Goal: Task Accomplishment & Management: Manage account settings

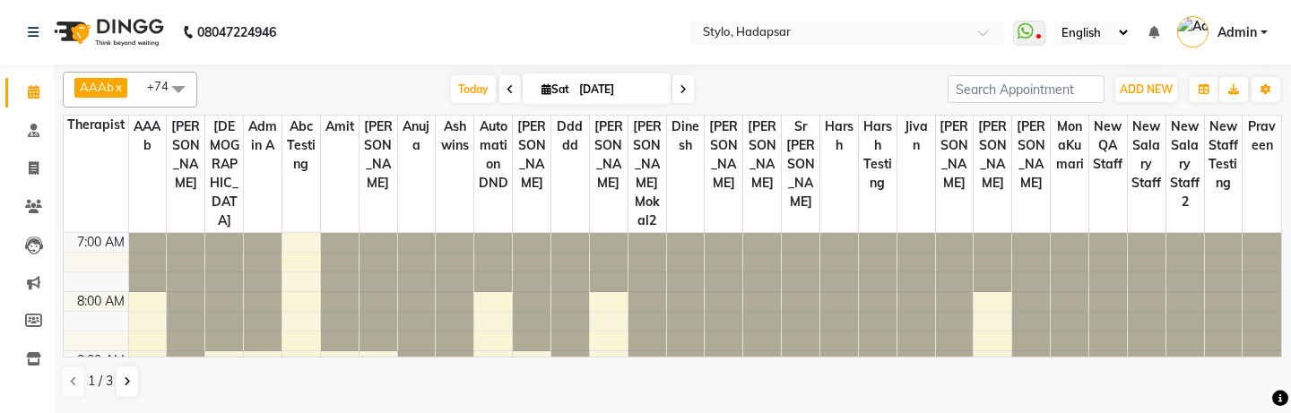
click at [1252, 36] on span "Admin" at bounding box center [1236, 32] width 39 height 19
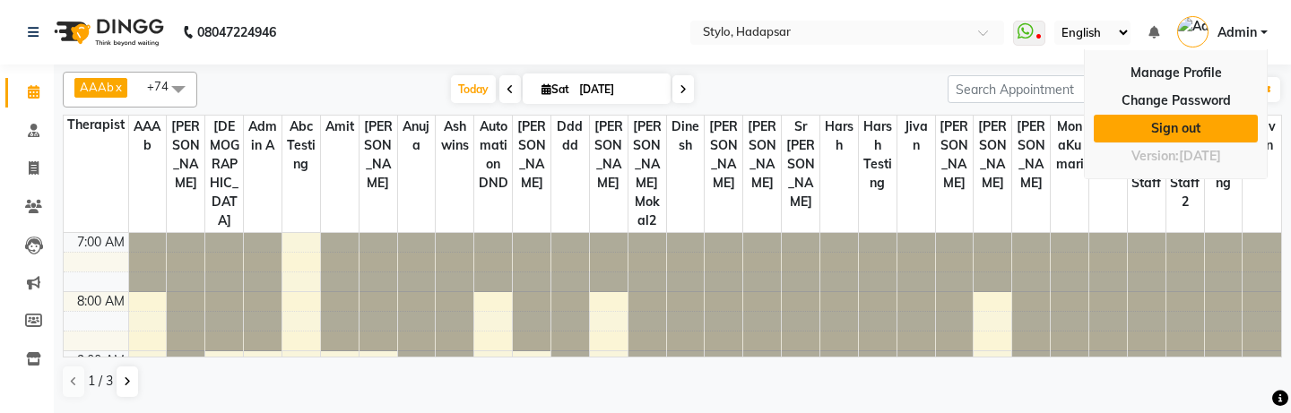
click at [1183, 125] on link "Sign out" at bounding box center [1176, 129] width 164 height 28
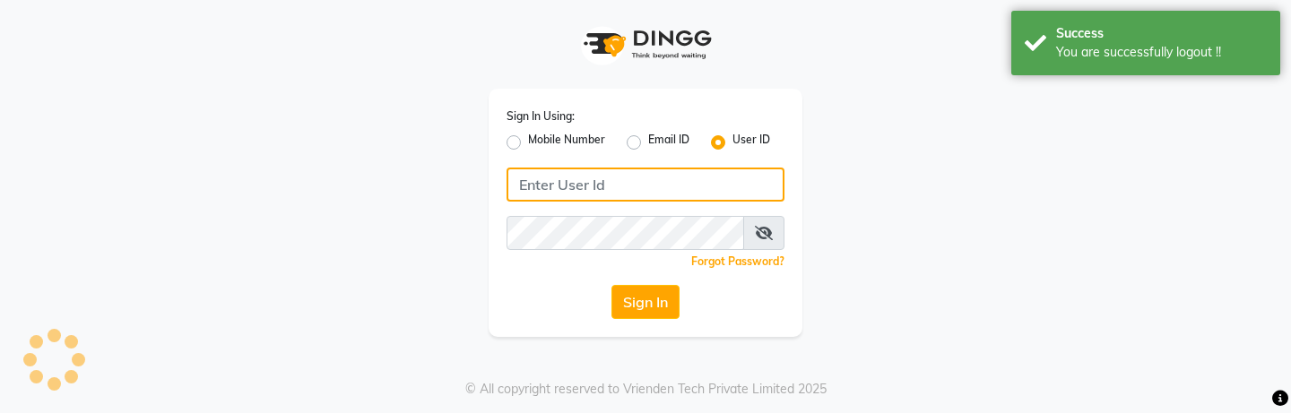
type input "arsp"
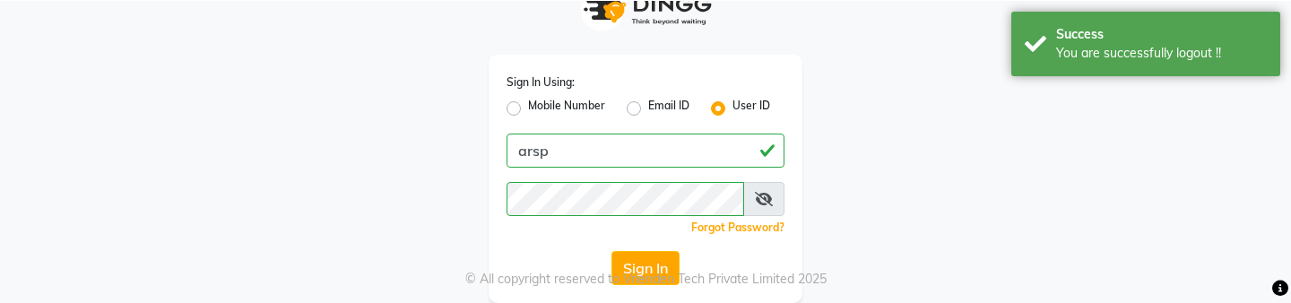
scroll to position [34, 0]
click at [646, 257] on button "Sign In" at bounding box center [645, 268] width 68 height 34
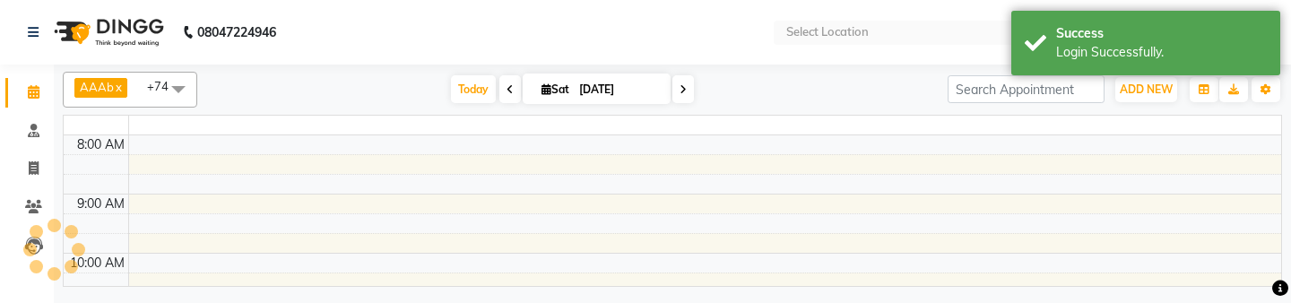
select select "en"
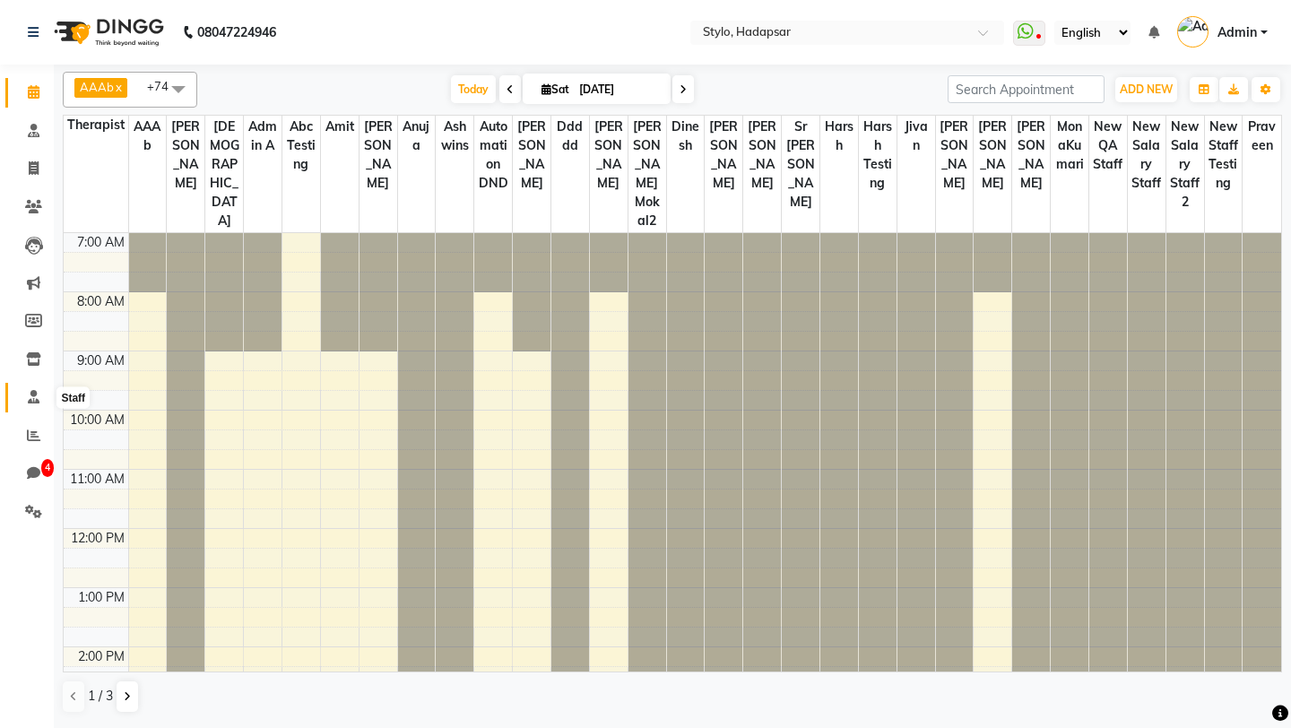
click at [34, 401] on icon at bounding box center [34, 396] width 12 height 13
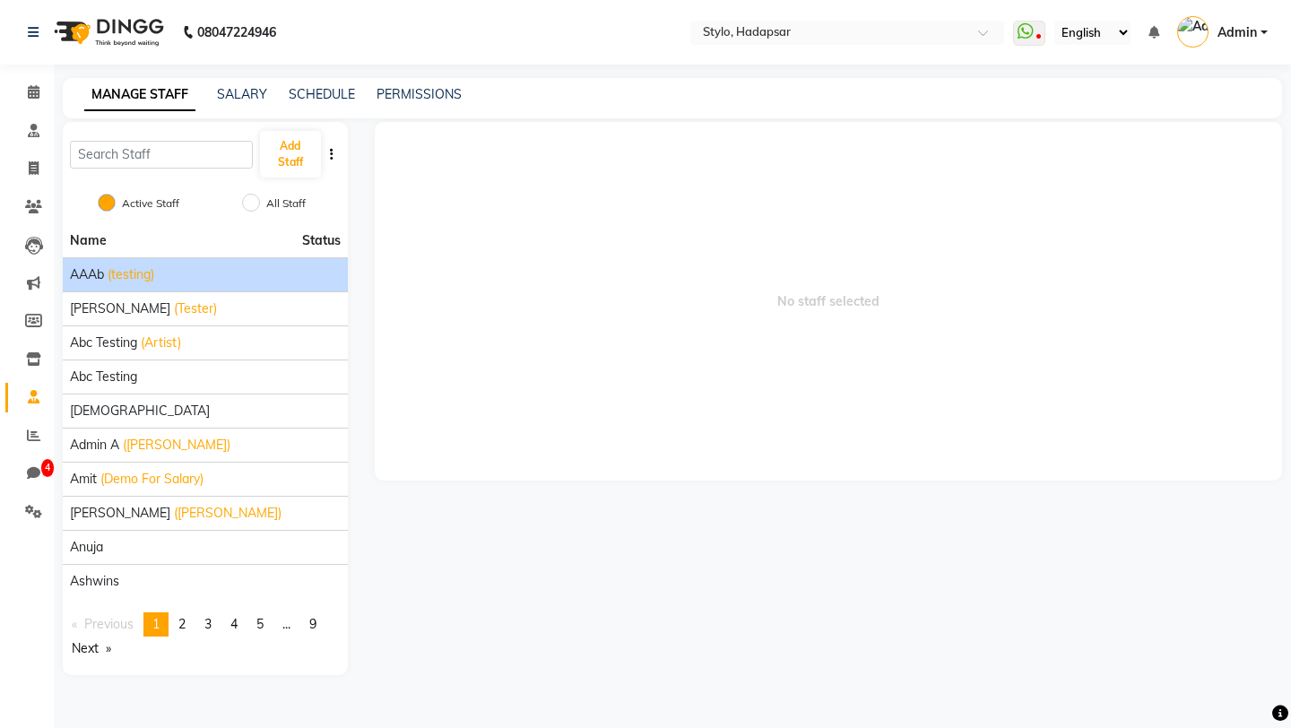
click at [120, 268] on span "(testing)" at bounding box center [131, 274] width 47 height 19
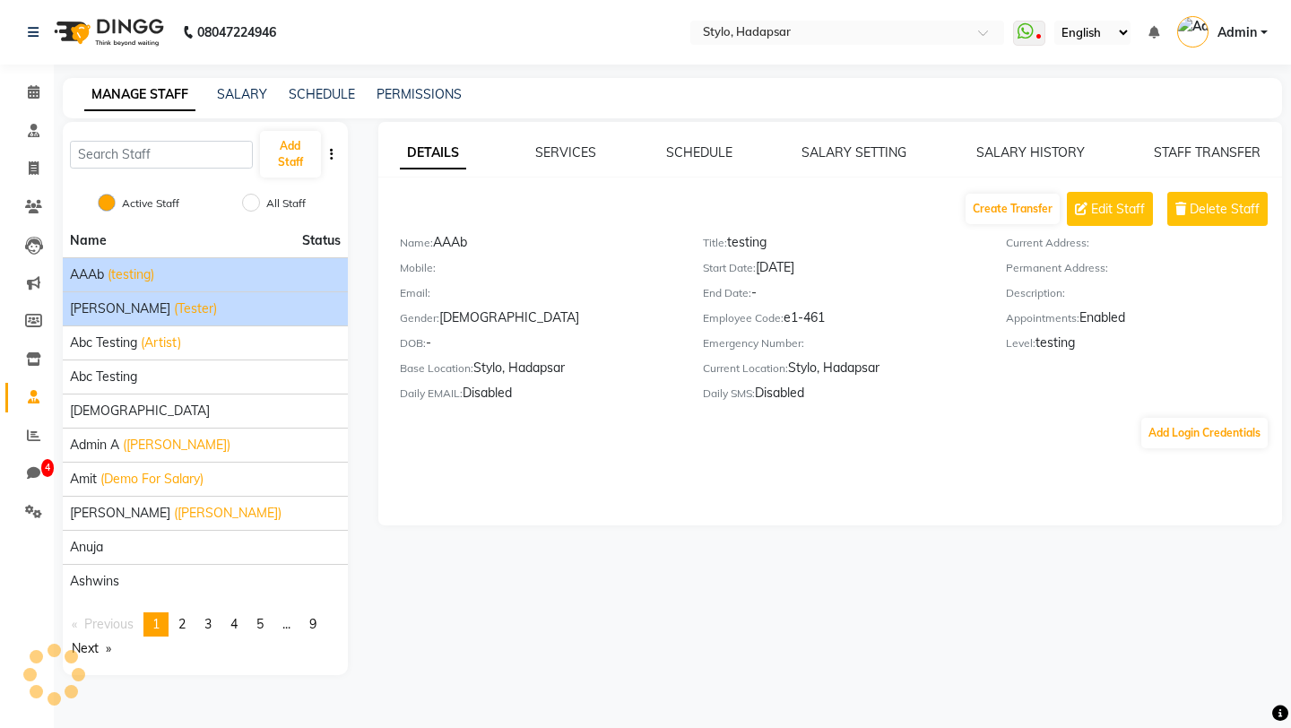
click at [208, 301] on div "aadi manav (Tester)" at bounding box center [205, 308] width 271 height 19
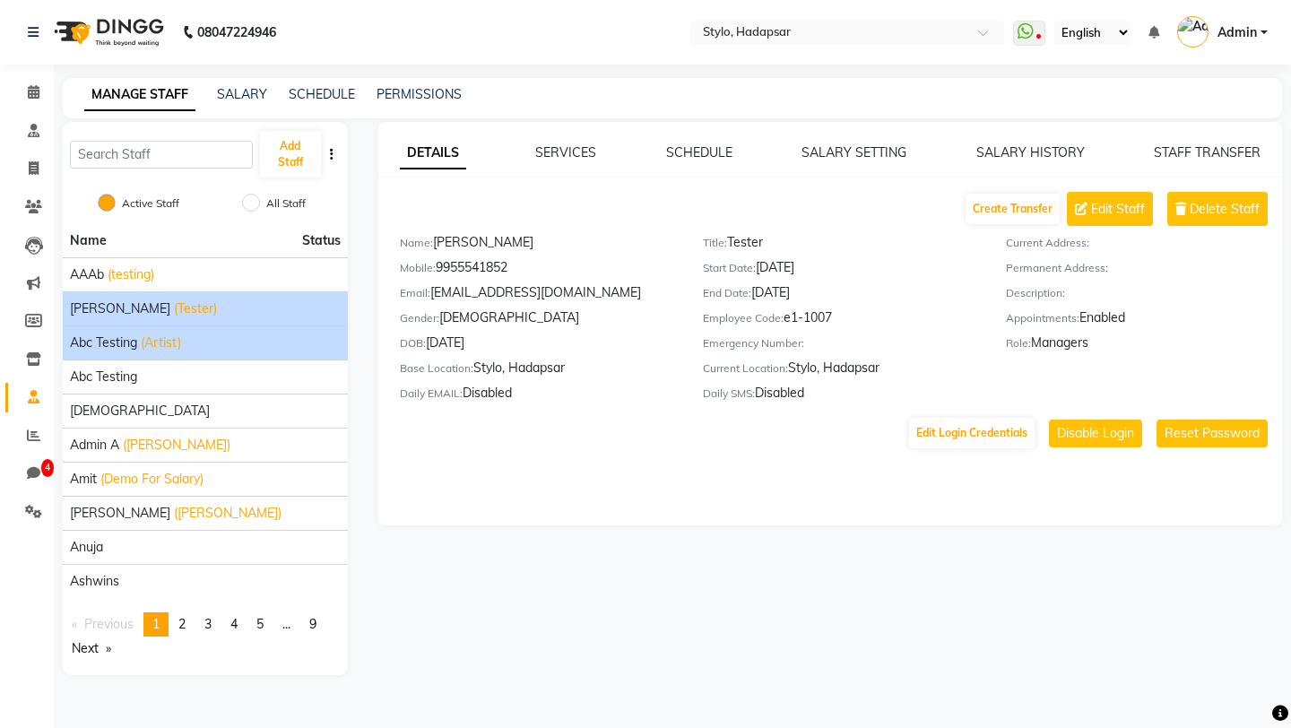
click at [192, 342] on div "abc testing (Artist)" at bounding box center [205, 342] width 271 height 19
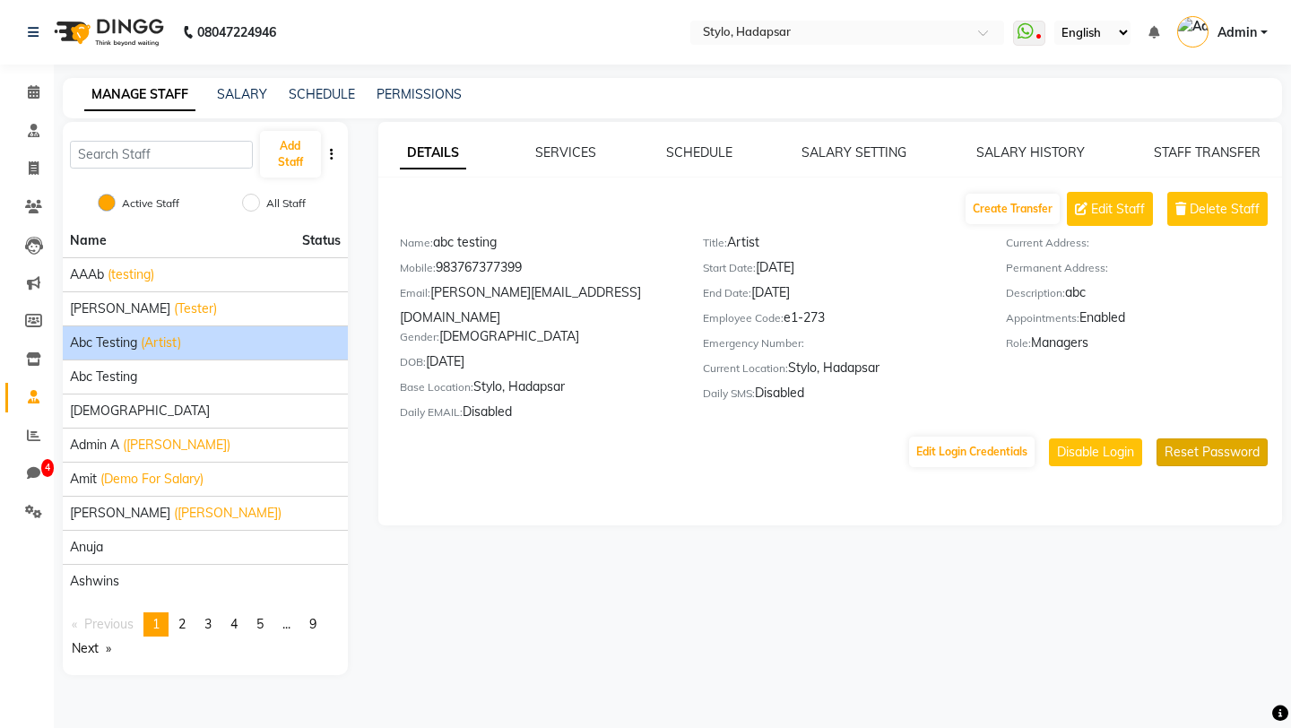
click at [1210, 438] on button "Reset Password" at bounding box center [1211, 452] width 111 height 28
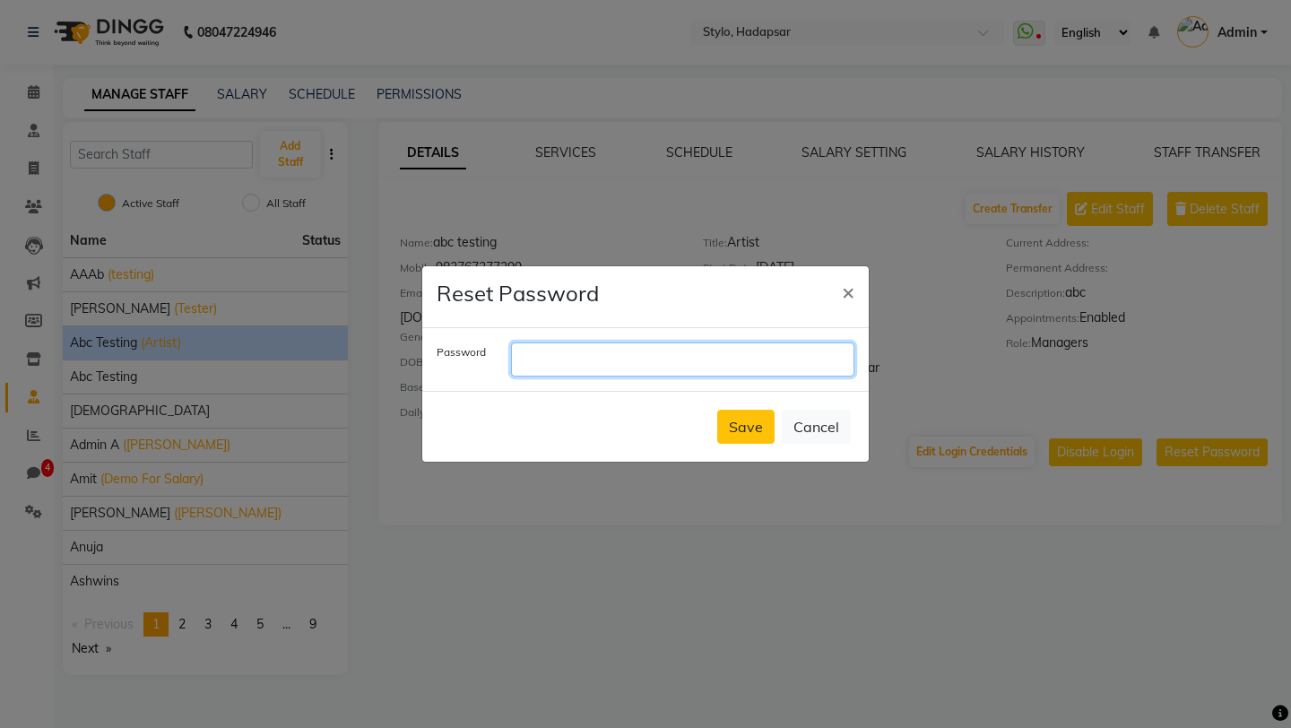
click at [710, 363] on input "text" at bounding box center [682, 359] width 343 height 34
type input "1234"
click at [751, 423] on button "Save" at bounding box center [745, 427] width 57 height 34
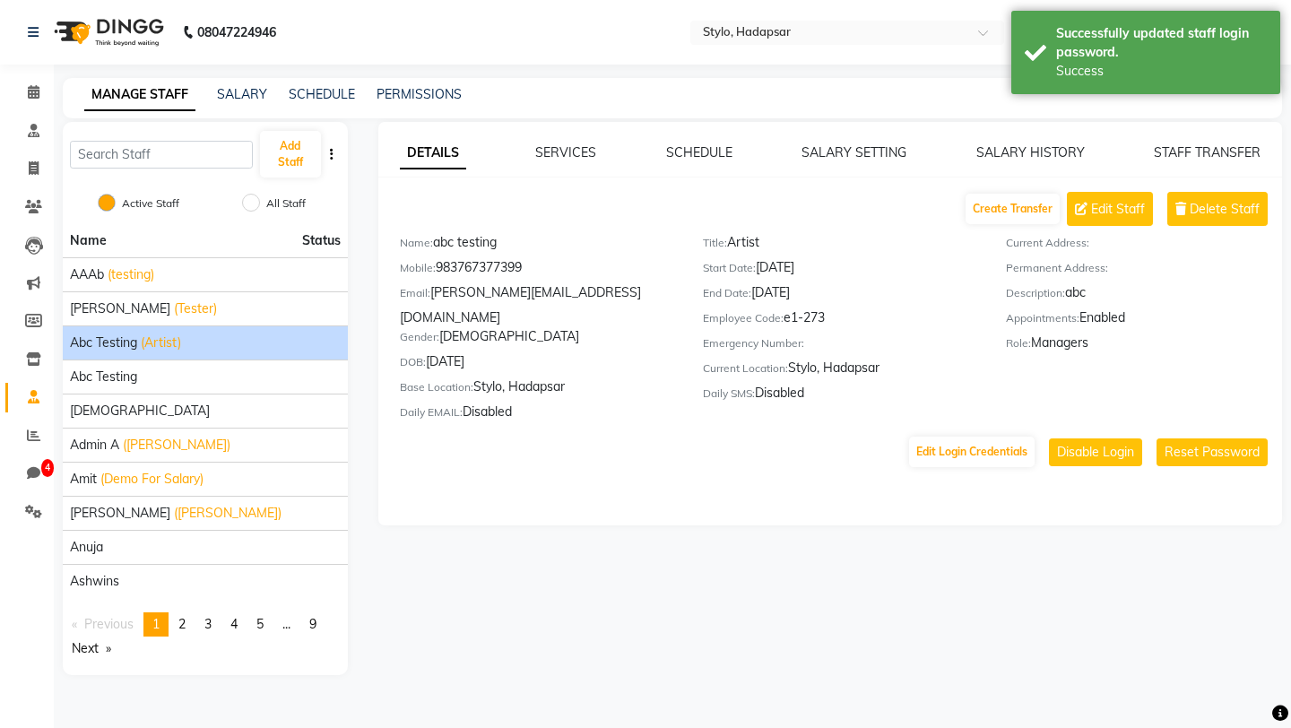
click at [497, 265] on div "Mobile: 983767377399" at bounding box center [538, 270] width 276 height 25
copy div "983767377399"
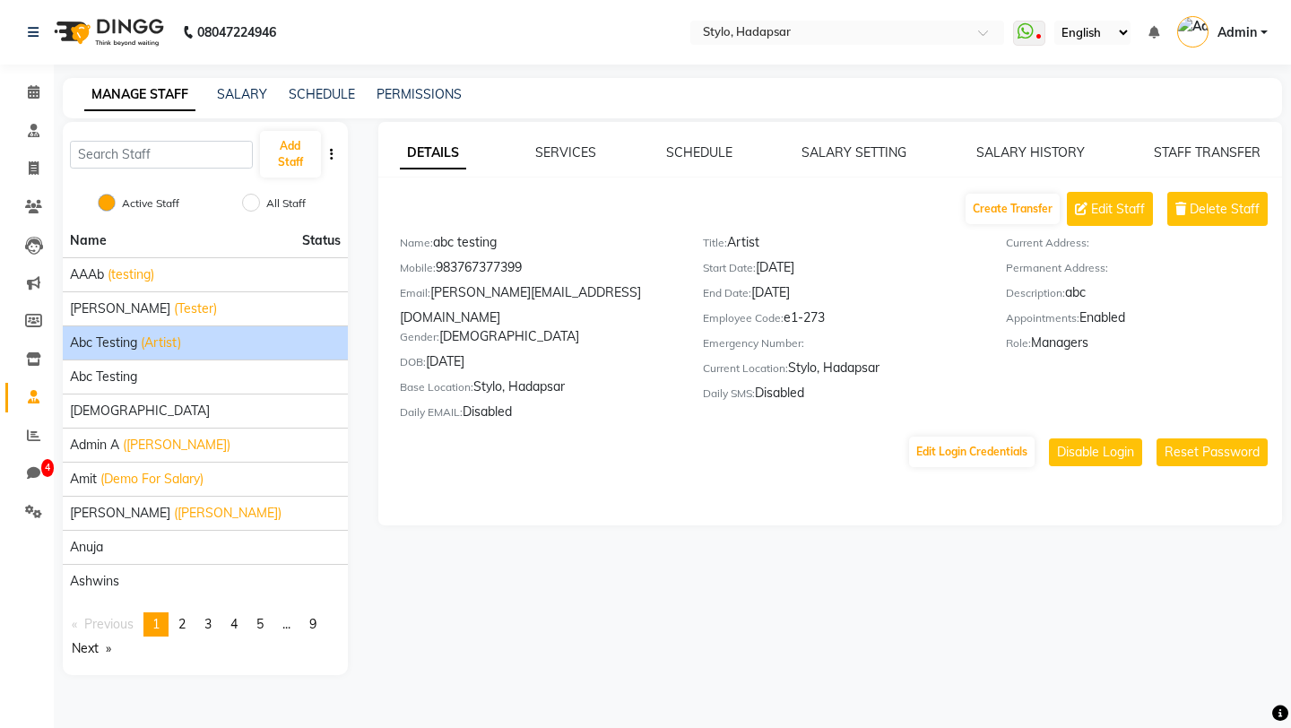
click at [1239, 34] on span "Admin" at bounding box center [1236, 32] width 39 height 19
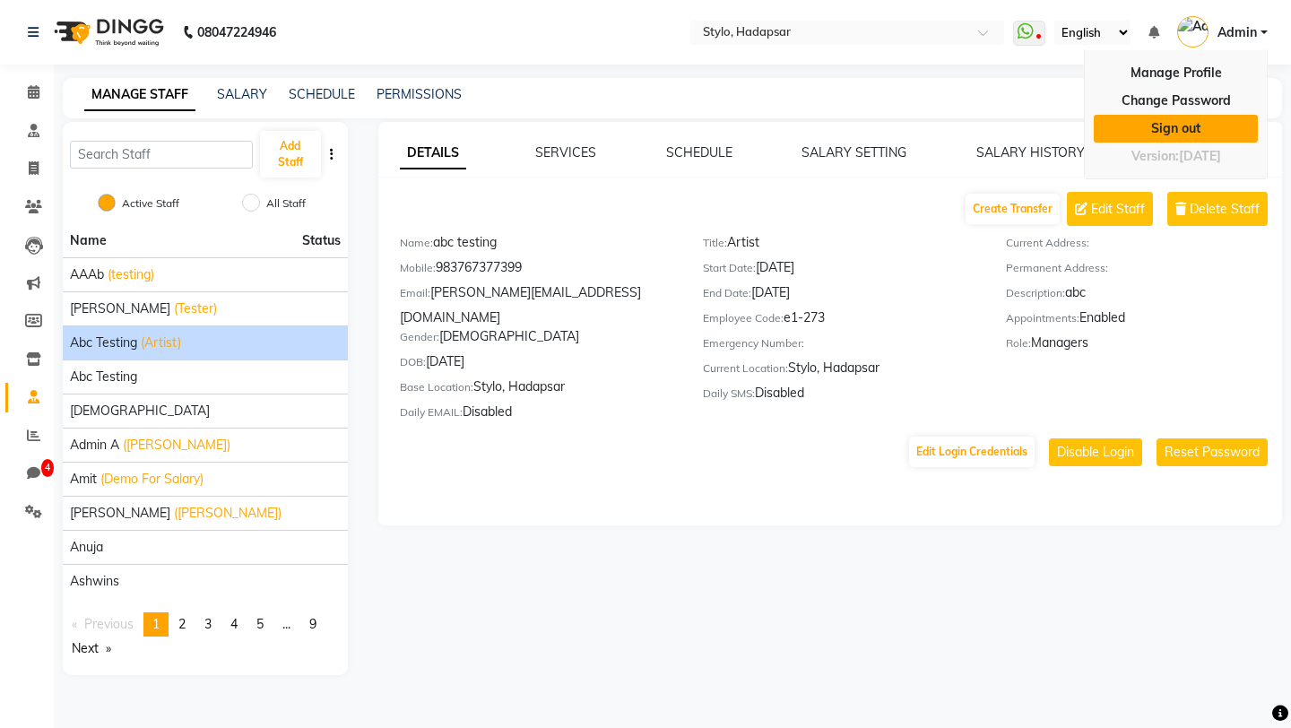
click at [1163, 131] on link "Sign out" at bounding box center [1176, 129] width 164 height 28
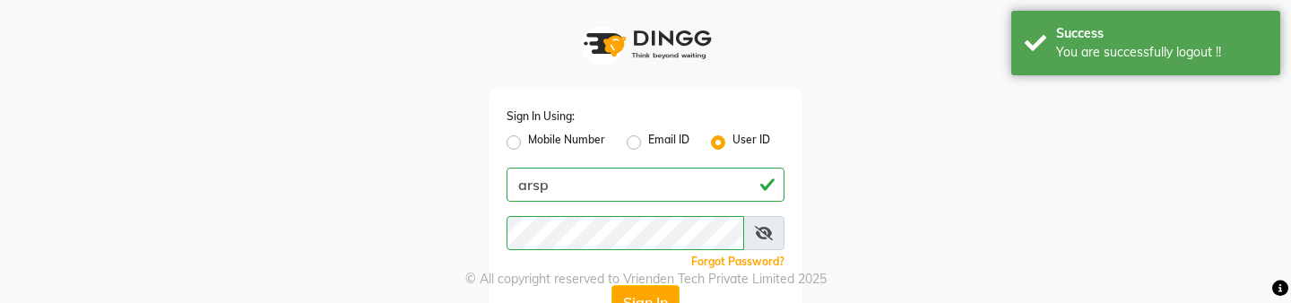
click at [648, 141] on label "Email ID" at bounding box center [668, 143] width 41 height 22
click at [648, 141] on input "Email ID" at bounding box center [654, 138] width 12 height 12
radio input "true"
radio input "false"
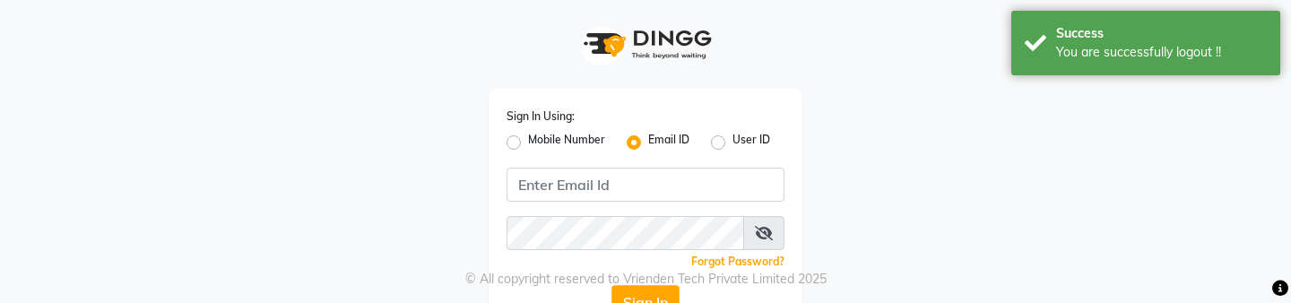
click at [618, 202] on div "Sign In Using: Mobile Number Email ID User ID Remember me Forgot Password? Sign…" at bounding box center [646, 213] width 314 height 248
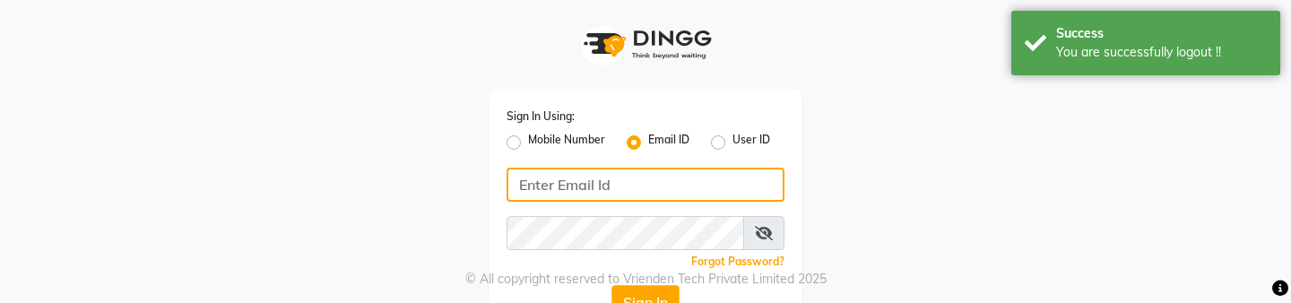
click at [618, 183] on input "Username" at bounding box center [645, 185] width 278 height 34
type input "a@b.com"
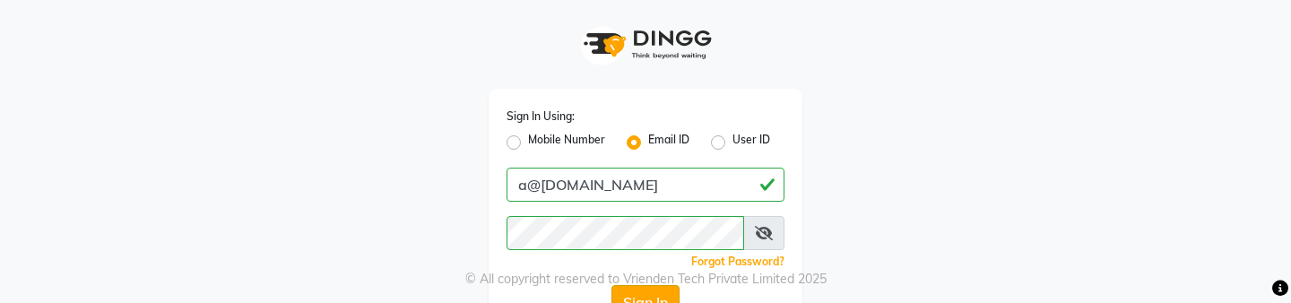
click at [658, 293] on button "Sign In" at bounding box center [645, 302] width 68 height 34
click at [732, 137] on label "User ID" at bounding box center [751, 143] width 38 height 22
click at [732, 137] on input "User ID" at bounding box center [738, 138] width 12 height 12
radio input "true"
radio input "false"
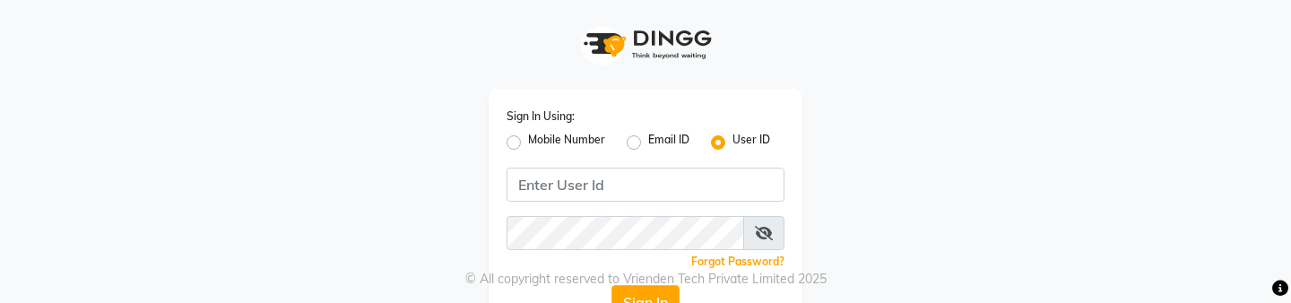
click at [631, 205] on div "Sign In Using: Mobile Number Email ID User ID Remember me Forgot Password? Sign…" at bounding box center [646, 213] width 314 height 248
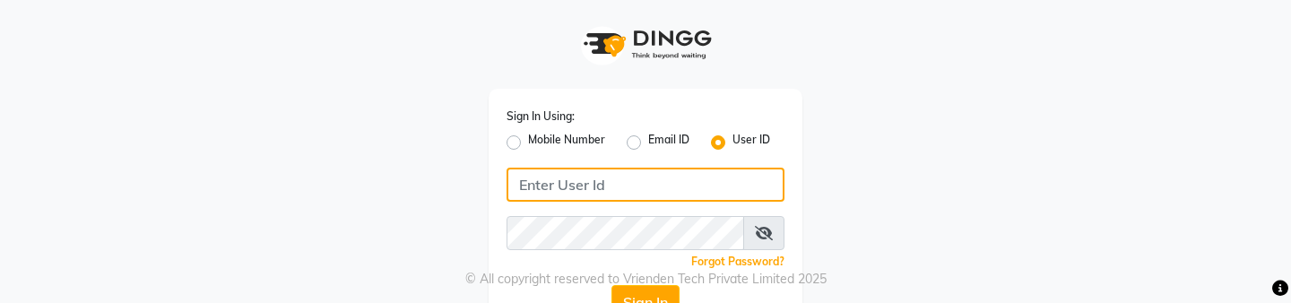
click at [632, 185] on input "Username" at bounding box center [645, 185] width 278 height 34
type input "arsp"
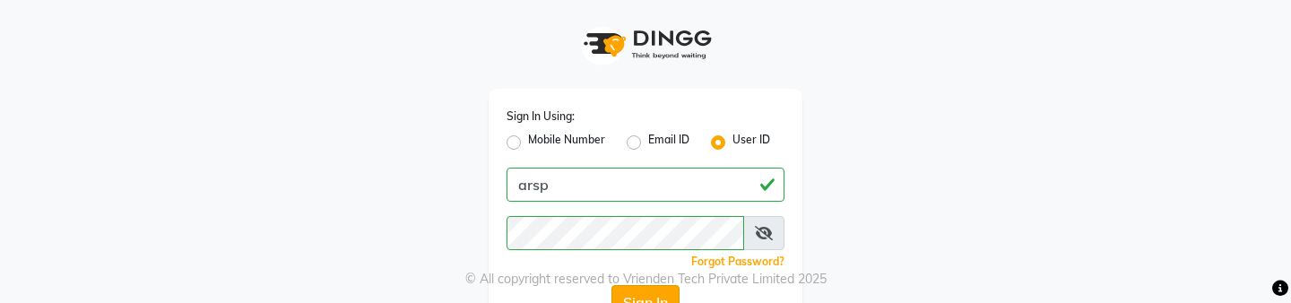
click at [653, 297] on button "Sign In" at bounding box center [645, 302] width 68 height 34
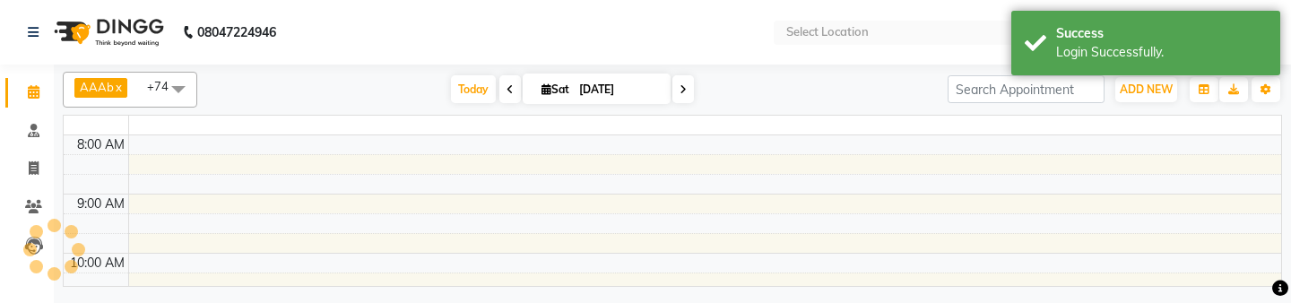
select select "en"
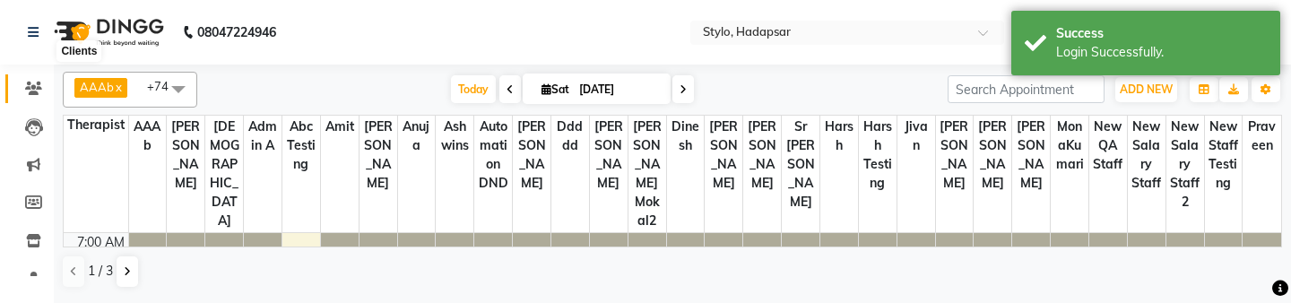
scroll to position [194, 0]
click at [27, 200] on span at bounding box center [33, 204] width 31 height 21
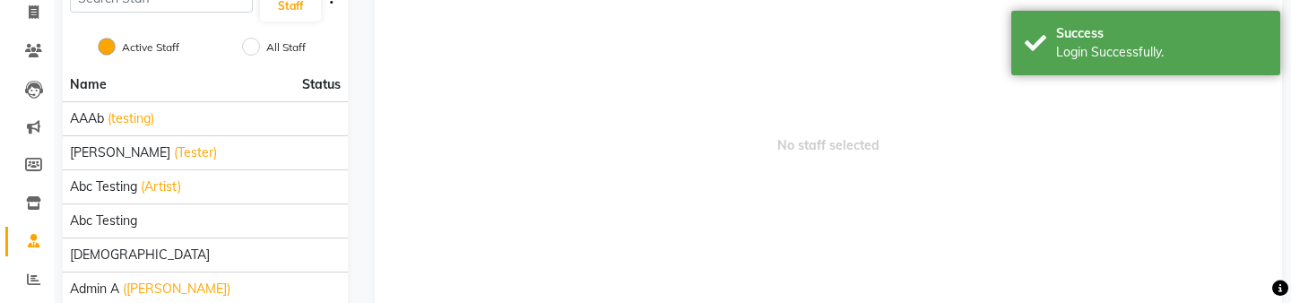
scroll to position [175, 0]
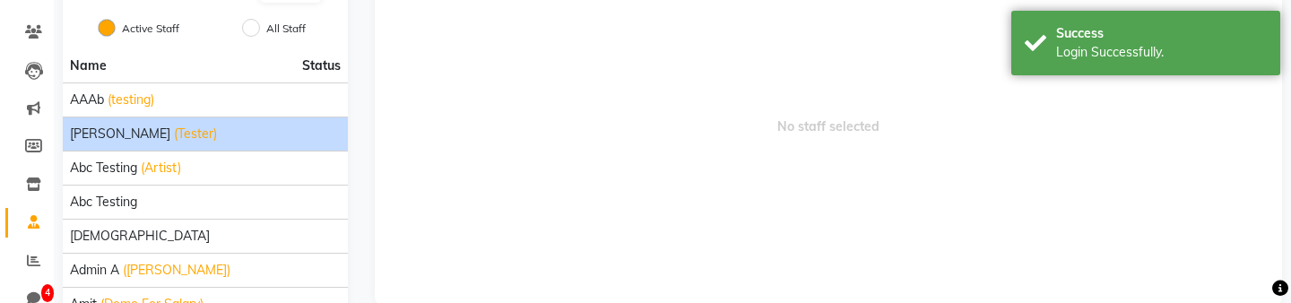
click at [134, 135] on span "aadi manav" at bounding box center [120, 134] width 100 height 19
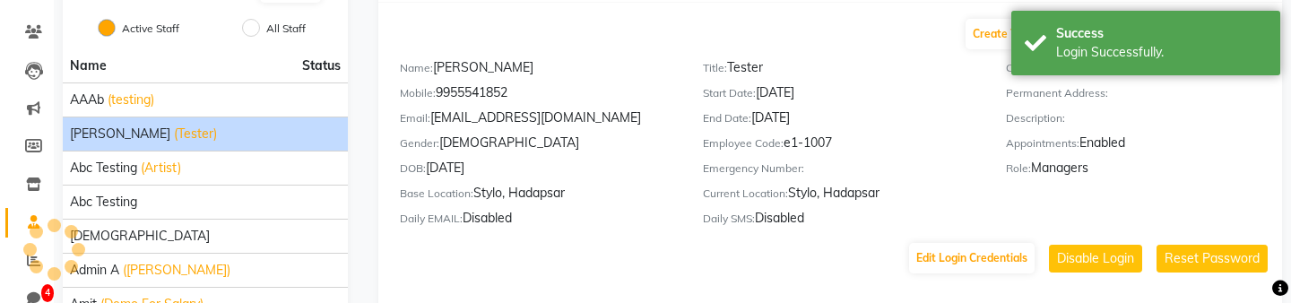
click at [468, 91] on div "Mobile: 9955541852" at bounding box center [538, 95] width 276 height 25
copy div "9955541852"
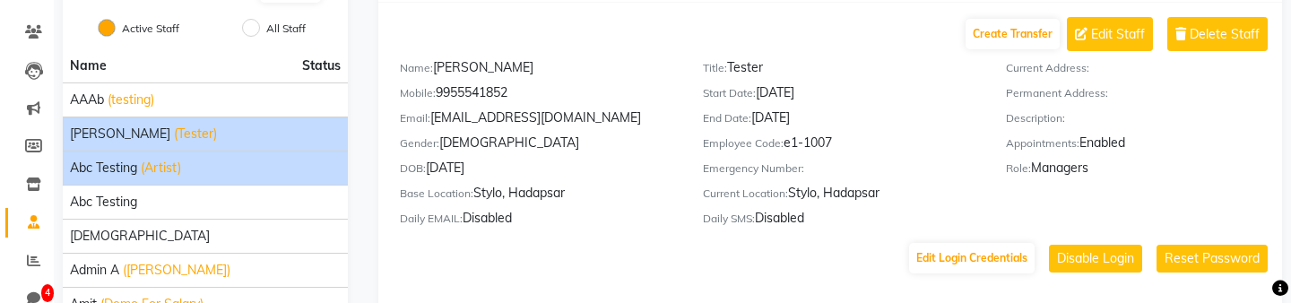
click at [127, 173] on span "abc testing" at bounding box center [103, 168] width 67 height 19
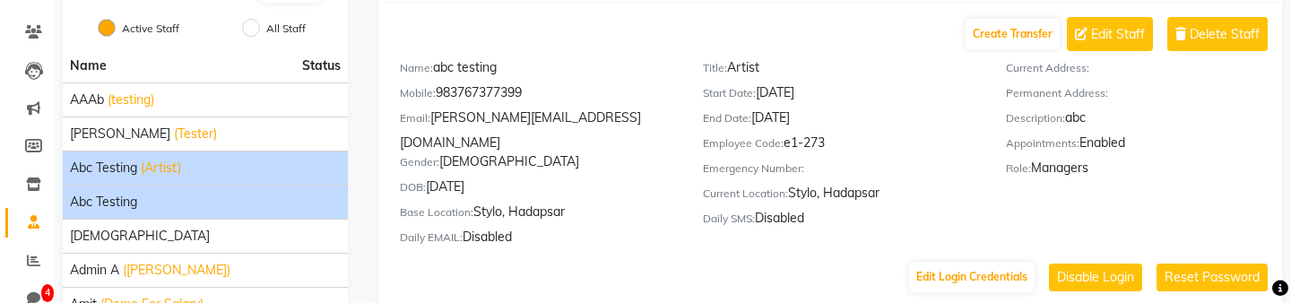
click at [128, 200] on span "Abc testing" at bounding box center [103, 202] width 67 height 19
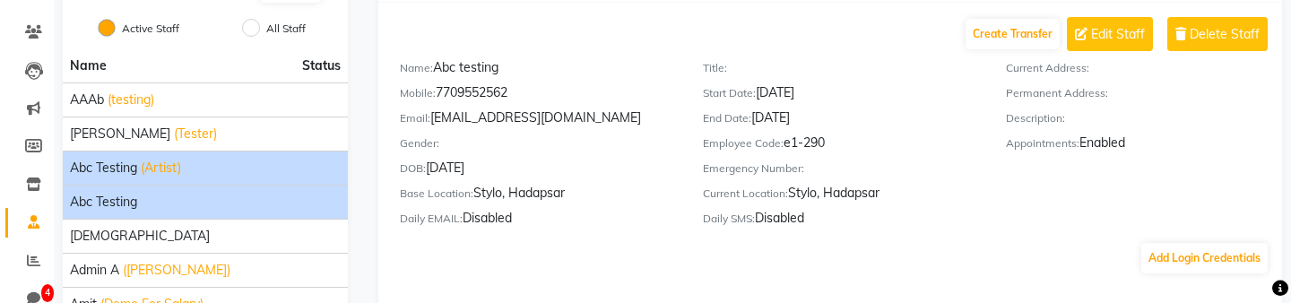
click at [120, 184] on li "abc testing (Artist)" at bounding box center [205, 168] width 285 height 34
click at [117, 175] on span "abc testing" at bounding box center [103, 168] width 67 height 19
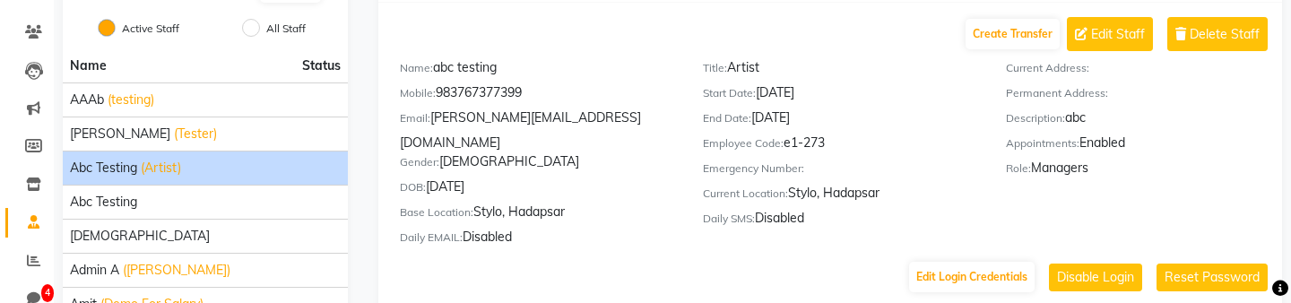
click at [500, 91] on div "Mobile: 983767377399" at bounding box center [538, 95] width 276 height 25
copy div "983767377399"
drag, startPoint x: 549, startPoint y: 114, endPoint x: 435, endPoint y: 112, distance: 113.9
click at [435, 112] on div "Email: samyak@dingg.app" at bounding box center [538, 130] width 276 height 44
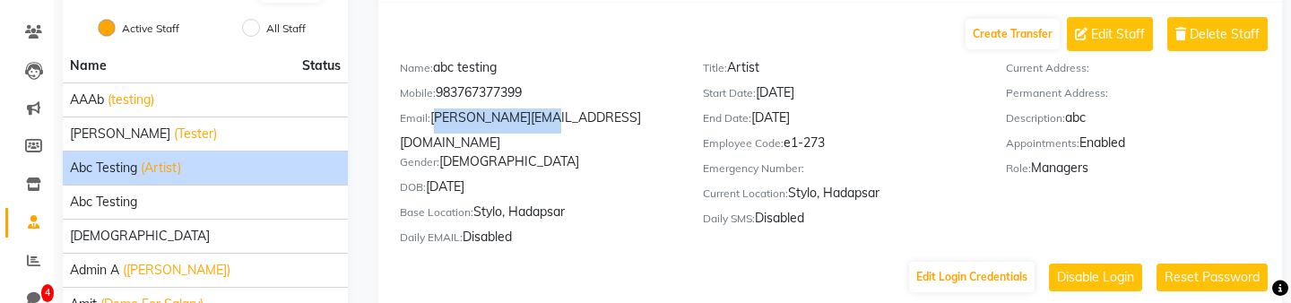
copy div "samyak@dingg.app"
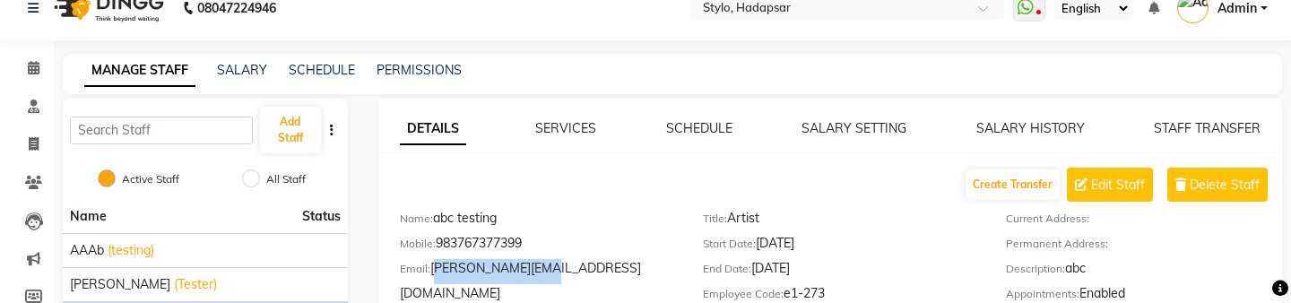
scroll to position [0, 0]
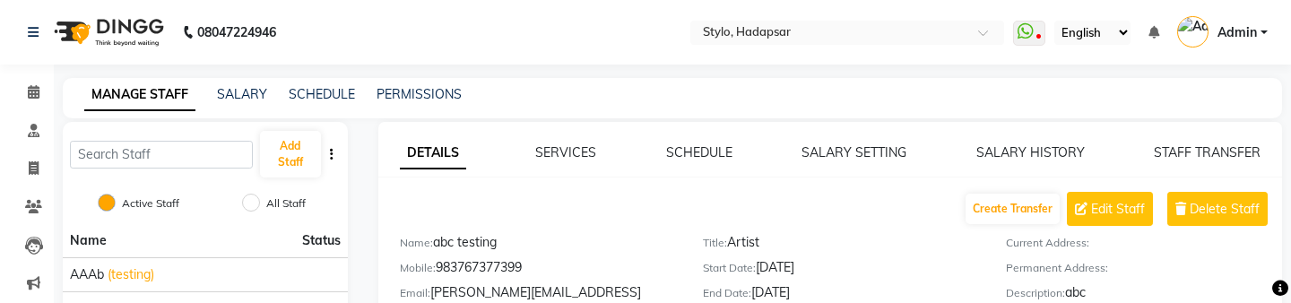
click at [1251, 30] on span "Admin" at bounding box center [1236, 32] width 39 height 19
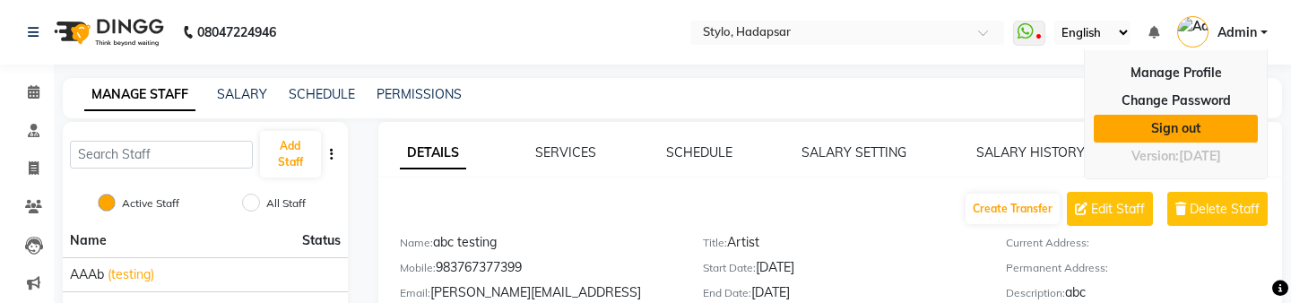
click at [1160, 130] on link "Sign out" at bounding box center [1176, 129] width 164 height 28
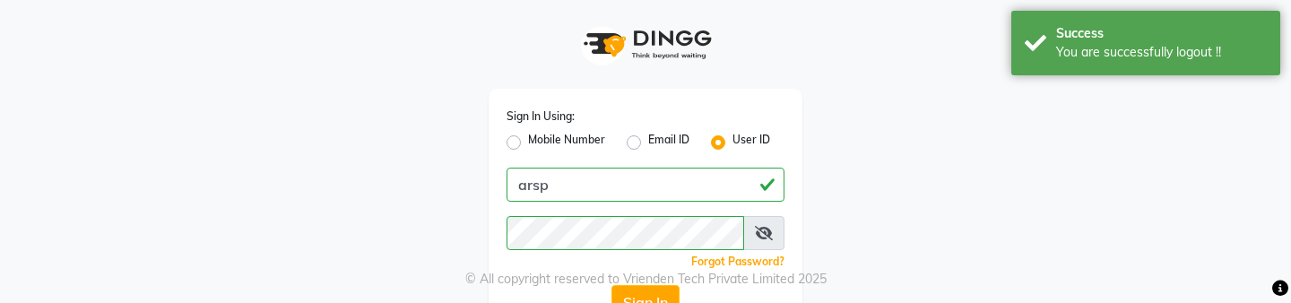
click at [648, 140] on label "Email ID" at bounding box center [668, 143] width 41 height 22
click at [648, 140] on input "Email ID" at bounding box center [654, 138] width 12 height 12
radio input "true"
radio input "false"
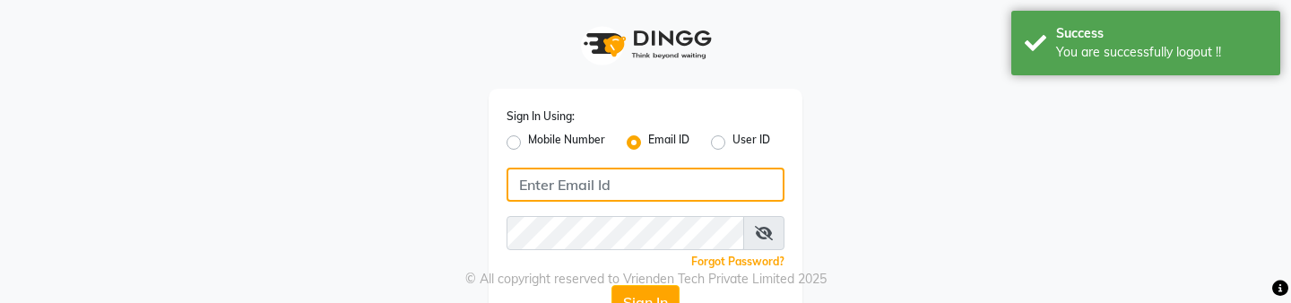
click at [593, 188] on input "Username" at bounding box center [645, 185] width 278 height 34
paste input "samyak@dingg.app"
type input "samyak@dingg.app"
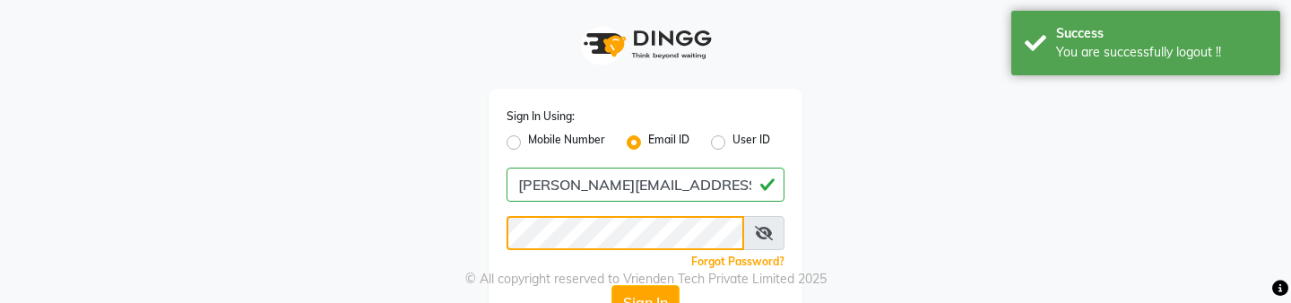
scroll to position [34, 0]
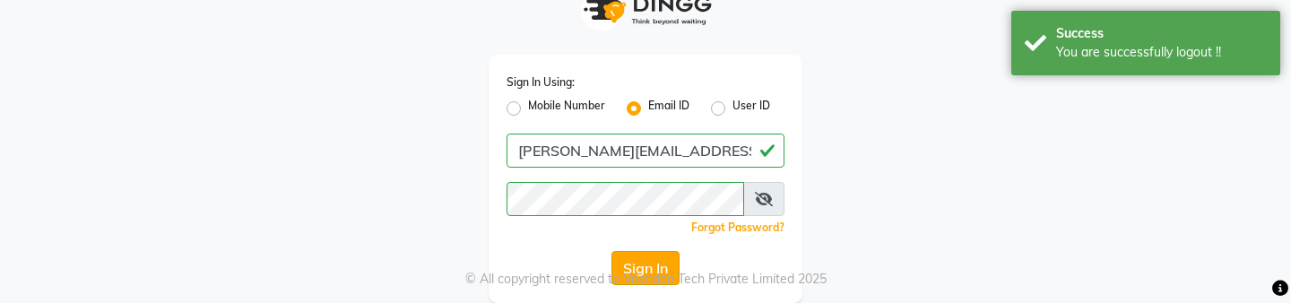
click at [638, 260] on button "Sign In" at bounding box center [645, 268] width 68 height 34
